Goal: Participate in discussion: Engage in conversation with other users on a specific topic

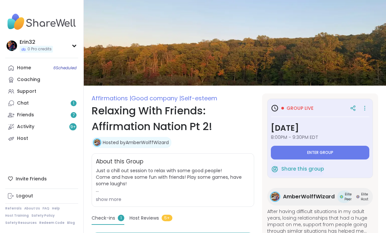
type textarea "*"
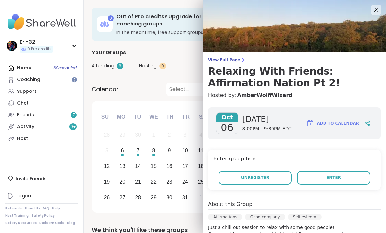
click at [336, 182] on button "Enter" at bounding box center [333, 178] width 73 height 14
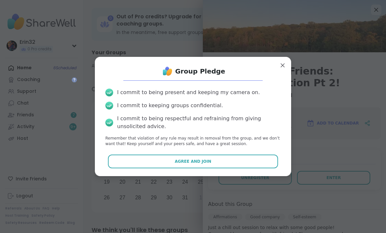
click at [245, 159] on button "Agree and Join" at bounding box center [193, 162] width 170 height 14
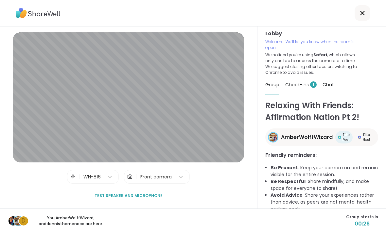
scroll to position [2, 0]
click at [368, 80] on div "Group Check-ins 1 Chat" at bounding box center [321, 85] width 113 height 19
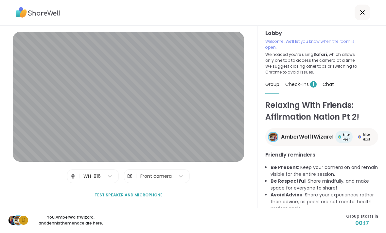
scroll to position [6, 0]
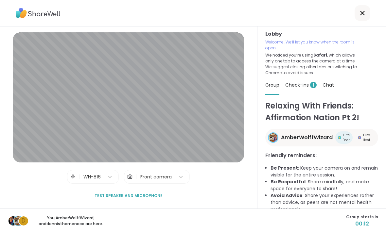
click at [172, 36] on div "Lobby | WH-816 | Front camera Test speaker and microphone" at bounding box center [128, 117] width 257 height 182
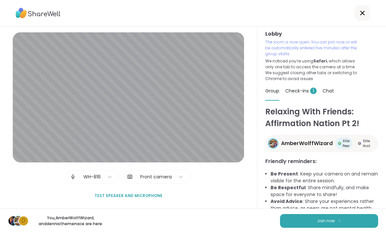
click at [340, 219] on img at bounding box center [339, 221] width 4 height 4
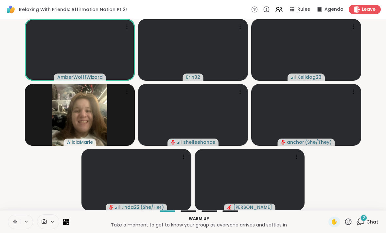
click at [362, 217] on div "2" at bounding box center [363, 218] width 7 height 7
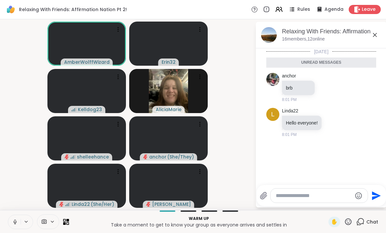
click at [376, 35] on icon at bounding box center [375, 35] width 8 height 8
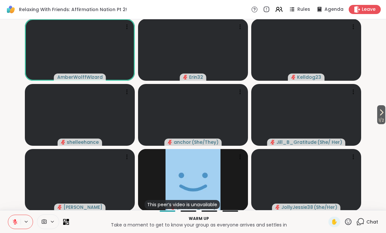
click at [381, 116] on icon at bounding box center [381, 113] width 8 height 8
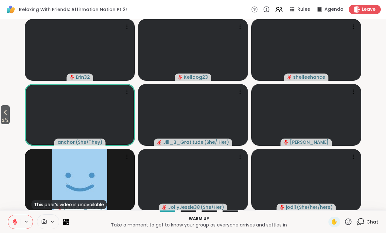
click at [10, 107] on button "2 / 2" at bounding box center [5, 114] width 9 height 19
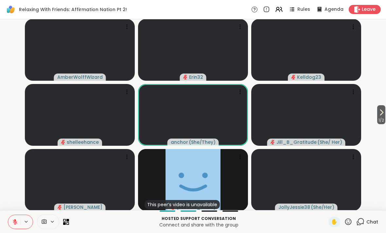
click at [9, 219] on button at bounding box center [14, 222] width 12 height 14
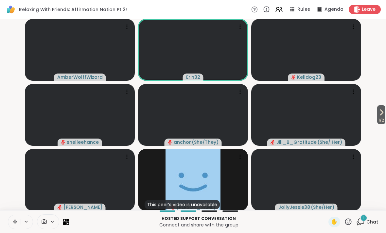
click at [8, 216] on button at bounding box center [14, 222] width 12 height 14
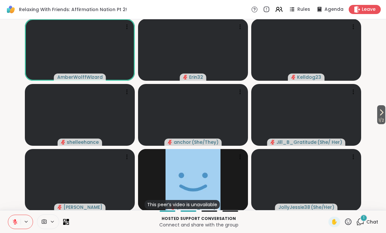
click at [369, 219] on span "Chat" at bounding box center [372, 222] width 12 height 7
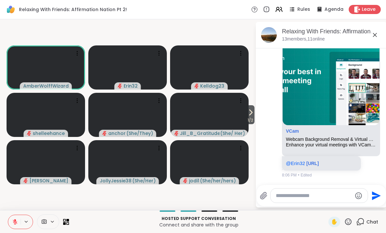
scroll to position [257, 0]
click at [378, 36] on icon at bounding box center [375, 35] width 8 height 8
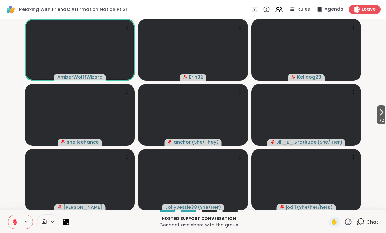
click at [374, 220] on span "Chat" at bounding box center [372, 222] width 12 height 7
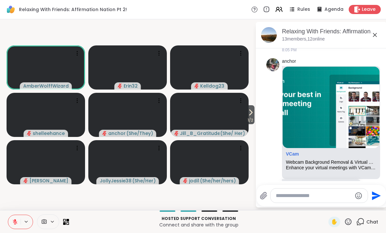
scroll to position [250, 0]
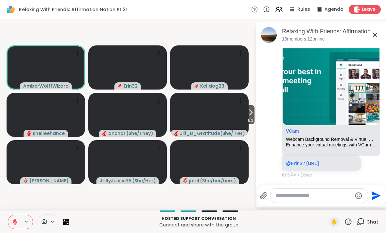
click at [375, 39] on icon at bounding box center [375, 35] width 8 height 8
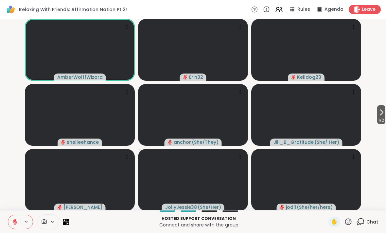
click at [25, 224] on icon at bounding box center [26, 222] width 5 height 6
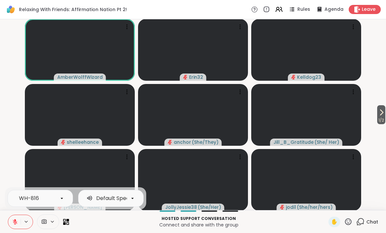
click at [11, 225] on button at bounding box center [14, 222] width 12 height 14
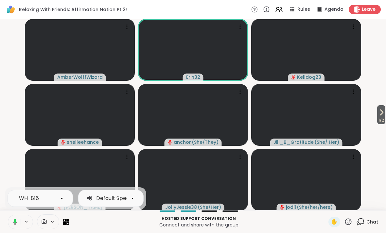
click at [8, 225] on button at bounding box center [13, 222] width 13 height 14
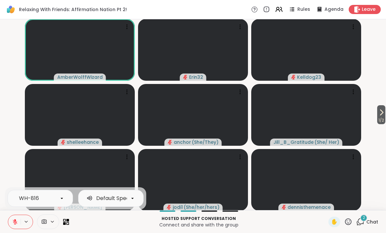
click at [367, 217] on div "2" at bounding box center [363, 218] width 7 height 7
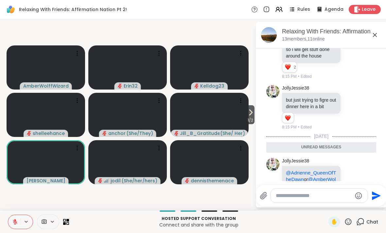
scroll to position [453, 0]
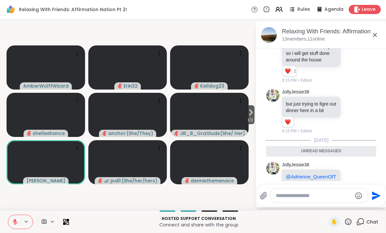
click at [372, 167] on div "JollyJessie38 @Adrienne_QueenOfTheDawn or @AmberWolffWizard would either of you…" at bounding box center [321, 206] width 110 height 94
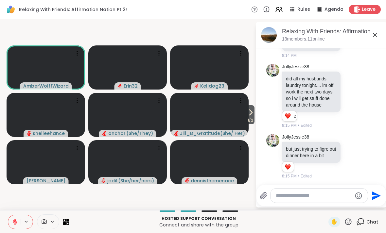
scroll to position [407, 0]
click at [372, 167] on div "JollyJessie38 but just trying to figre out dinner here in a bit 1 1 8:15 PM • E…" at bounding box center [321, 157] width 110 height 51
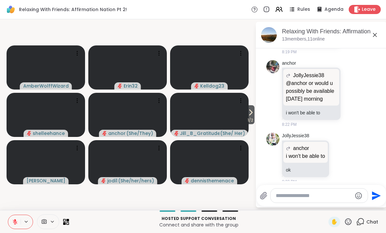
scroll to position [689, 0]
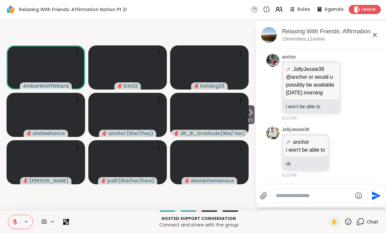
click at [9, 222] on button at bounding box center [14, 222] width 12 height 14
click at [14, 222] on icon at bounding box center [14, 222] width 3 height 2
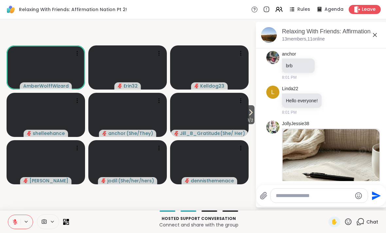
scroll to position [0, 0]
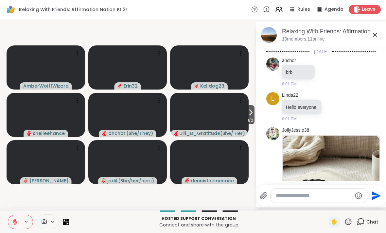
click at [373, 38] on icon at bounding box center [375, 35] width 8 height 8
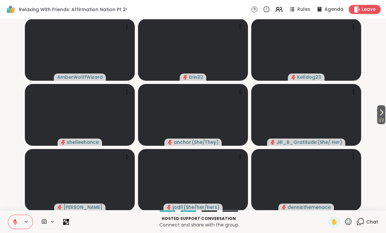
click at [381, 112] on icon at bounding box center [381, 112] width 3 height 5
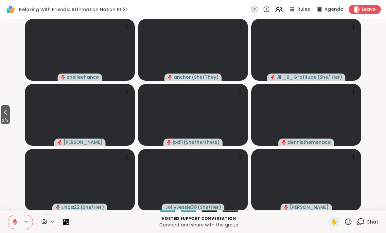
click at [10, 118] on span "2 / 2" at bounding box center [5, 120] width 9 height 8
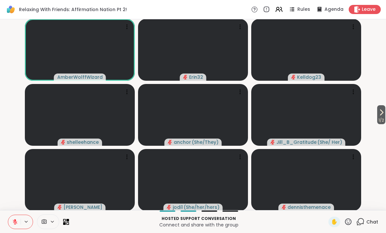
click at [381, 112] on icon at bounding box center [381, 113] width 8 height 8
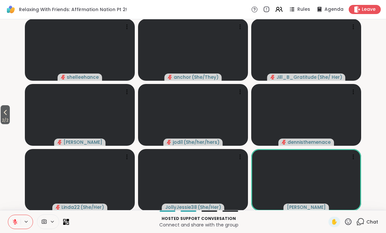
click at [9, 117] on span "2 / 2" at bounding box center [5, 120] width 9 height 8
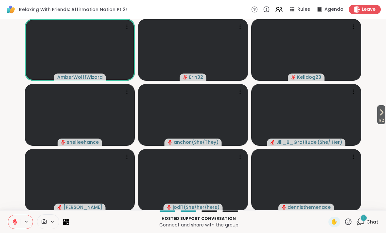
click at [371, 218] on div "1 Chat" at bounding box center [367, 222] width 22 height 10
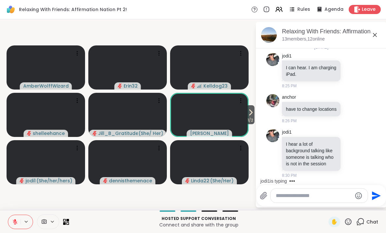
scroll to position [861, 0]
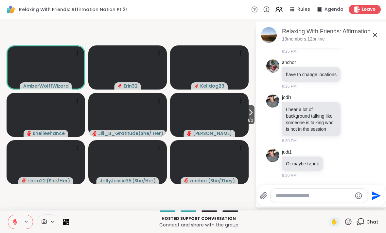
click at [334, 215] on div "Hosted support conversation Connect and share with the group ✋ Chat" at bounding box center [193, 221] width 386 height 23
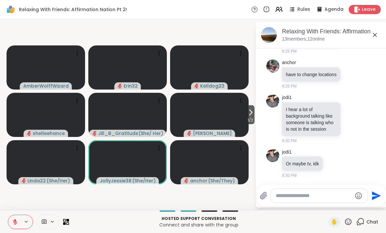
click at [326, 217] on div "Hosted support conversation Connect and share with the group ✋ Chat" at bounding box center [193, 221] width 386 height 23
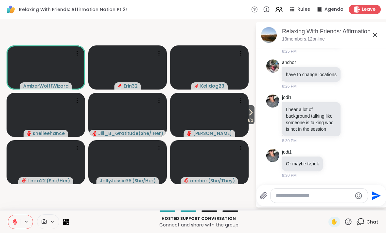
click at [326, 223] on div "Hosted support conversation Connect and share with the group ✋ Chat" at bounding box center [193, 221] width 386 height 23
click at [329, 221] on div "✋" at bounding box center [334, 222] width 12 height 10
click at [367, 34] on div "Relaxing With Friends: Affirmation Nation Pt 2!, [DATE]" at bounding box center [331, 31] width 99 height 8
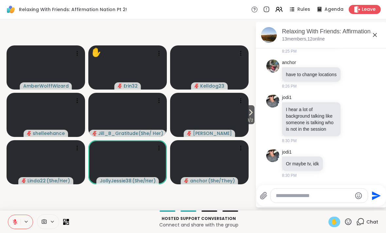
click at [373, 34] on icon at bounding box center [375, 35] width 8 height 8
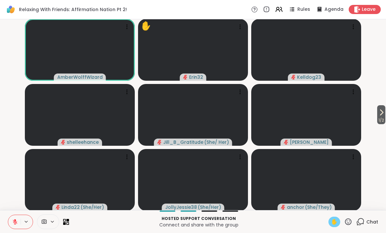
click at [329, 221] on div "✋" at bounding box center [334, 222] width 12 height 10
click at [332, 218] on span "✋" at bounding box center [334, 222] width 7 height 8
click at [332, 214] on div "Hosted support conversation Connect and share with the group ✋ Chat" at bounding box center [193, 221] width 386 height 23
click at [330, 218] on div "✋" at bounding box center [334, 222] width 12 height 10
click at [13, 218] on button at bounding box center [14, 222] width 12 height 14
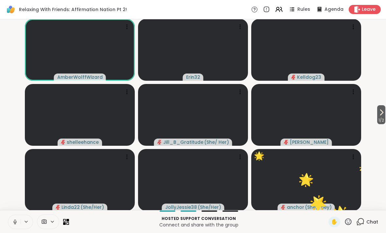
click at [15, 219] on icon at bounding box center [15, 222] width 6 height 6
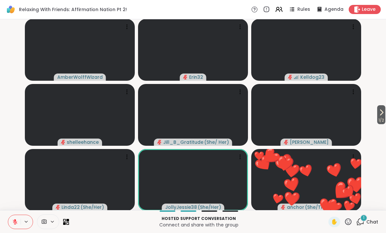
click at [367, 218] on div "1" at bounding box center [363, 218] width 7 height 7
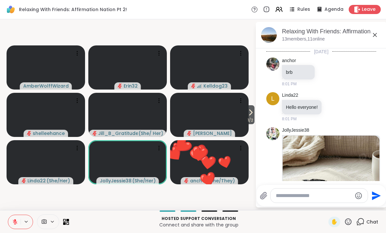
scroll to position [939, 0]
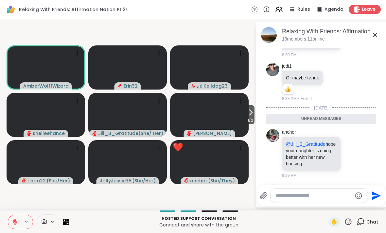
click at [377, 36] on icon at bounding box center [375, 35] width 8 height 8
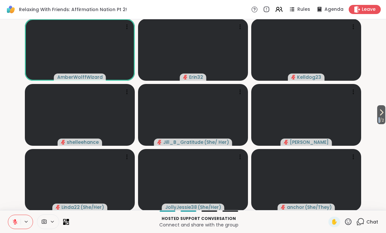
click at [378, 152] on video-player-container "1 / 2 AmberWolffWizard Erin32 Kelldog23 shelleehance Jill_B_Gratitude ( She/ He…" at bounding box center [193, 115] width 378 height 186
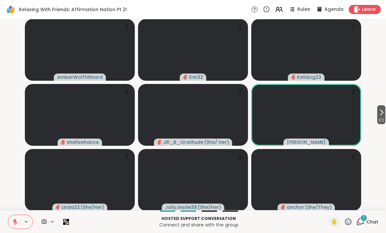
click at [366, 216] on div "1" at bounding box center [363, 218] width 7 height 7
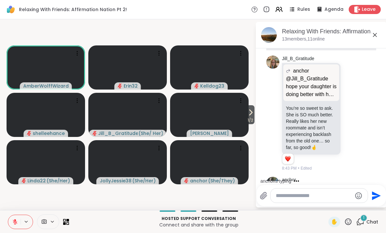
scroll to position [1133, 0]
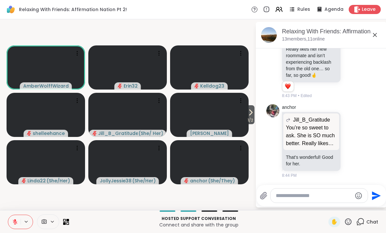
click at [375, 38] on icon at bounding box center [375, 35] width 8 height 8
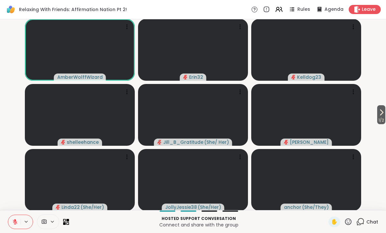
click at [371, 115] on video-player-container "1 / 2 AmberWolffWizard Erin32 Kelldog23 shelleehance Jill_B_Gratitude ( She/ He…" at bounding box center [193, 115] width 378 height 186
click at [370, 117] on video-player-container "1 / 2 AmberWolffWizard Erin32 Kelldog23 shelleehance Jill_B_Gratitude ( She/ He…" at bounding box center [193, 115] width 378 height 186
click at [377, 112] on icon at bounding box center [381, 113] width 8 height 8
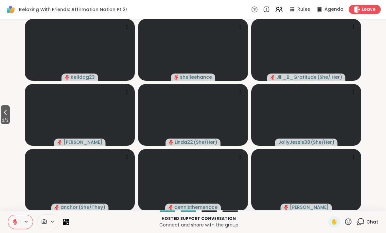
click at [10, 114] on button "2 / 2" at bounding box center [5, 114] width 9 height 19
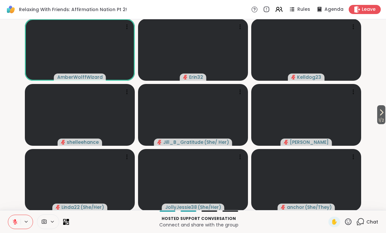
click at [17, 222] on icon at bounding box center [15, 222] width 5 height 5
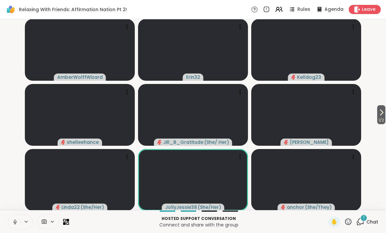
click at [372, 221] on span "Chat" at bounding box center [372, 222] width 12 height 7
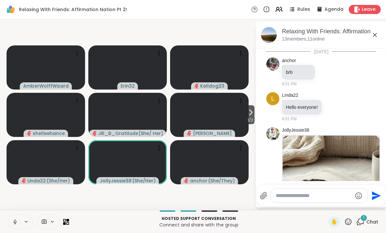
scroll to position [1206, 0]
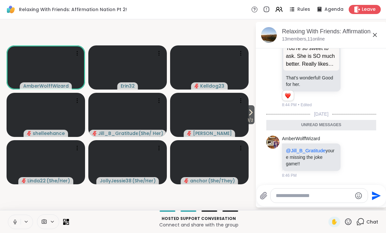
click at [374, 37] on icon at bounding box center [375, 35] width 8 height 8
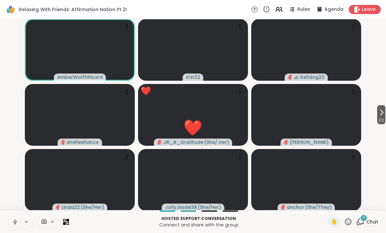
click at [360, 217] on div "4 Chat" at bounding box center [367, 222] width 22 height 10
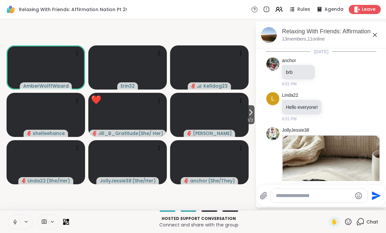
scroll to position [1382, 0]
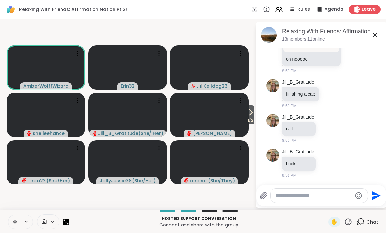
click at [372, 38] on icon at bounding box center [375, 35] width 8 height 8
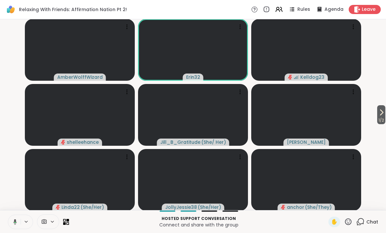
click at [7, 107] on video-player-container "1 / 2 AmberWolffWizard Erin32 Kelldog23 shelleehance Jill_B_Gratitude ( She/ He…" at bounding box center [193, 115] width 378 height 186
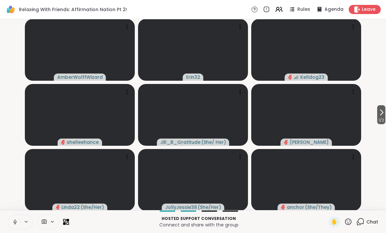
click at [9, 220] on button at bounding box center [14, 222] width 12 height 14
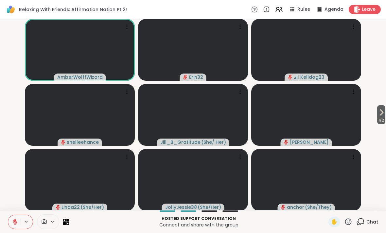
click at [370, 11] on span "Leave" at bounding box center [369, 9] width 14 height 7
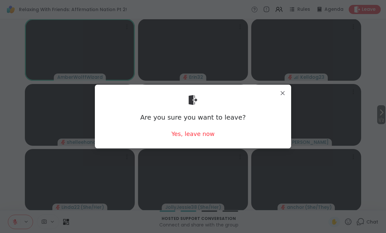
click at [202, 134] on div "Yes, leave now" at bounding box center [192, 134] width 43 height 8
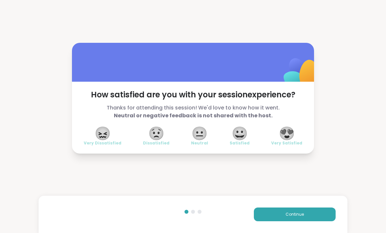
click at [289, 136] on span "😍" at bounding box center [287, 134] width 16 height 12
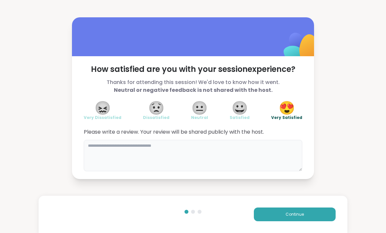
click at [262, 158] on textarea at bounding box center [193, 155] width 218 height 31
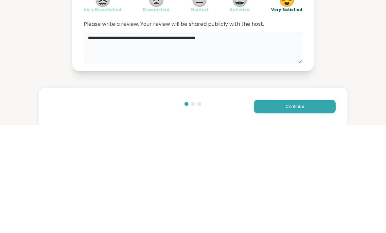
type textarea "**********"
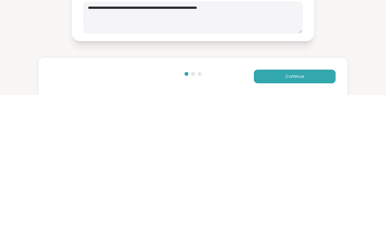
click at [302, 212] on span "Continue" at bounding box center [294, 215] width 18 height 6
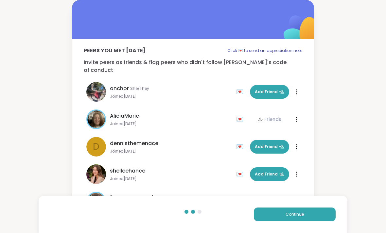
click at [266, 89] on span "Add Friend" at bounding box center [269, 92] width 29 height 6
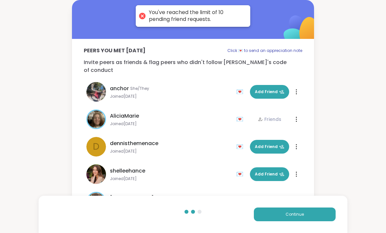
click at [301, 217] on span "Continue" at bounding box center [294, 215] width 18 height 6
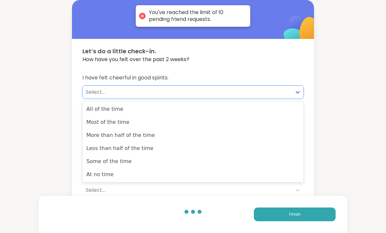
click at [264, 138] on div "More than half of the time" at bounding box center [192, 135] width 221 height 13
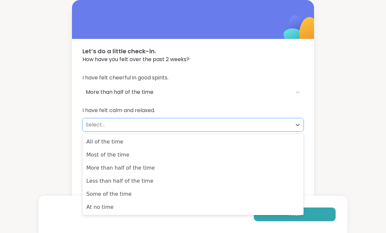
click at [272, 151] on div "Most of the time" at bounding box center [192, 154] width 221 height 13
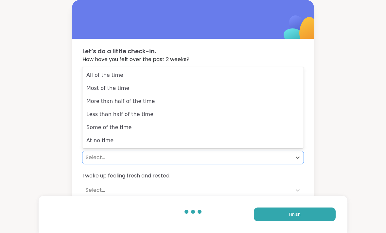
click at [265, 81] on div "All of the time" at bounding box center [192, 75] width 221 height 13
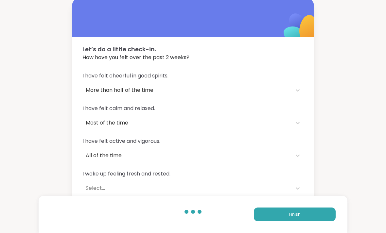
scroll to position [20, 0]
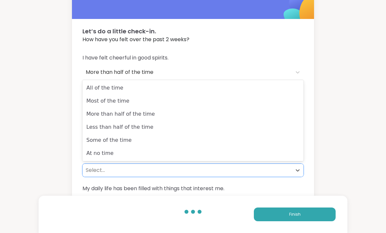
click at [258, 94] on div "All of the time" at bounding box center [192, 87] width 221 height 13
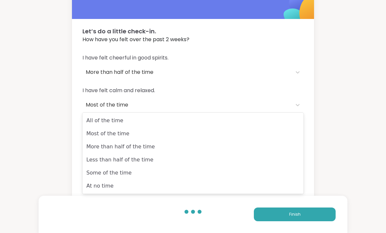
click at [264, 152] on div "More than half of the time" at bounding box center [192, 146] width 221 height 13
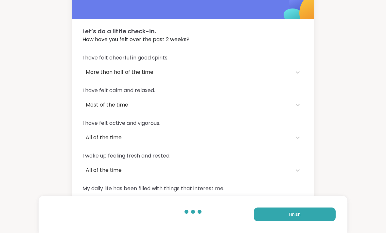
click at [294, 217] on span "Finish" at bounding box center [294, 215] width 11 height 6
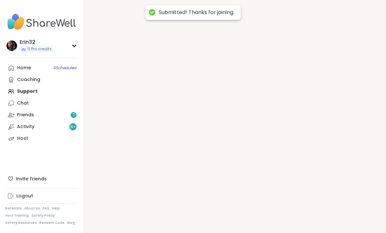
scroll to position [7, 0]
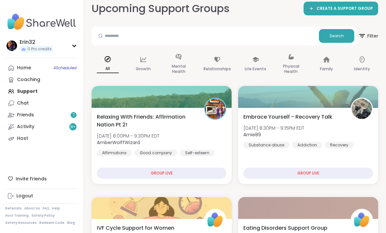
click at [22, 66] on div "Home 4 Scheduled" at bounding box center [24, 68] width 14 height 7
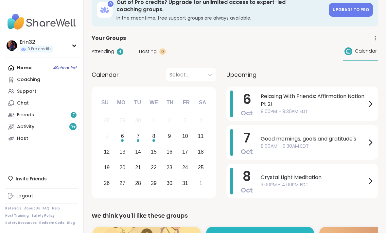
scroll to position [15, 0]
click at [22, 67] on div "Home 4 Scheduled Coaching Support Chat Friends 7 Activity 9 + Host" at bounding box center [41, 103] width 73 height 82
click at [373, 39] on icon at bounding box center [375, 38] width 6 height 6
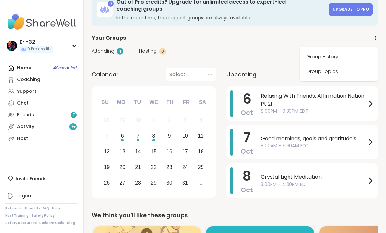
click at [346, 59] on link "Group History" at bounding box center [338, 56] width 73 height 15
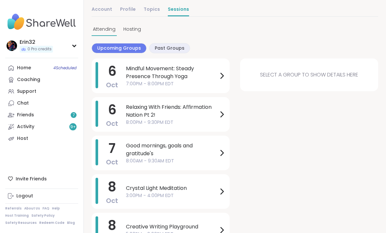
scroll to position [37, 0]
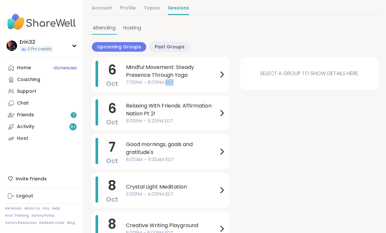
click at [221, 83] on div "Mindful Movement: Steady Presence Through Yoga 7:00PM - 8:00PM EDT" at bounding box center [176, 74] width 100 height 23
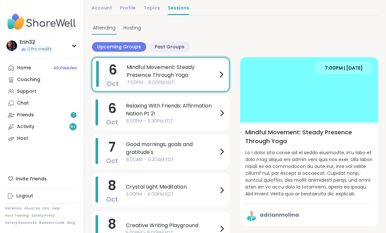
click at [219, 116] on icon at bounding box center [222, 113] width 8 height 8
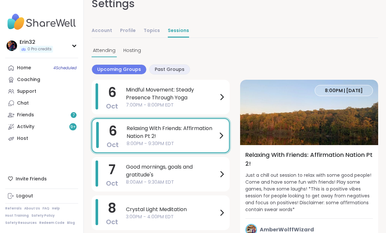
scroll to position [16, 0]
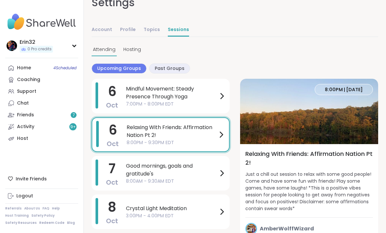
click at [294, 46] on div "Attending Hosting" at bounding box center [235, 49] width 286 height 13
